Goal: Check status: Check status

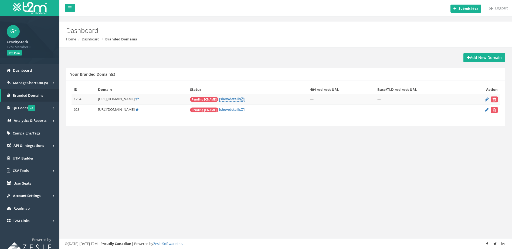
click at [90, 109] on td "628" at bounding box center [83, 110] width 24 height 11
click at [143, 113] on td "[URL][DOMAIN_NAME]" at bounding box center [142, 110] width 92 height 11
click at [225, 109] on link "[ show details ]" at bounding box center [231, 109] width 25 height 5
click at [219, 109] on link "[ show details ]" at bounding box center [231, 109] width 25 height 5
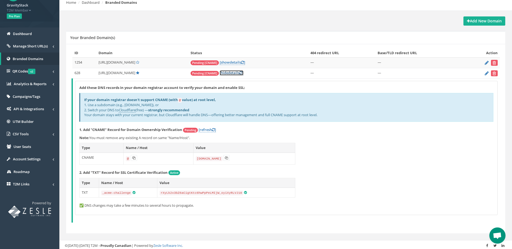
scroll to position [38, 0]
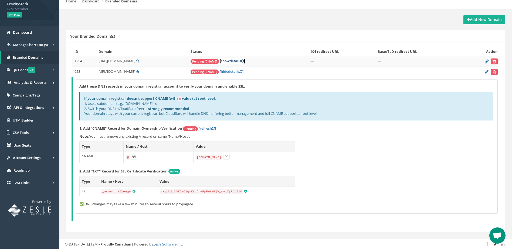
click at [226, 61] on link "[ show details ]" at bounding box center [232, 61] width 25 height 5
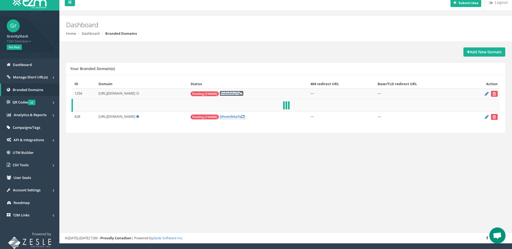
scroll to position [36, 0]
